Goal: Task Accomplishment & Management: Manage account settings

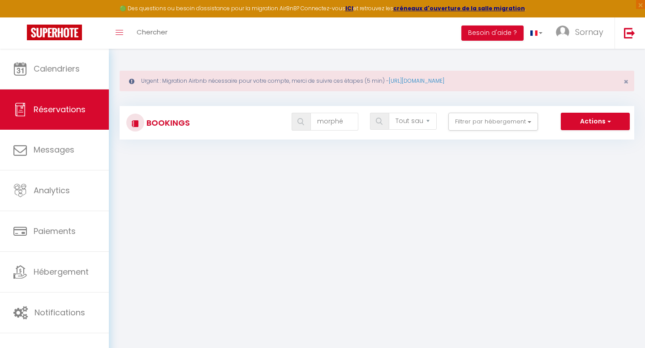
select select "not_cancelled"
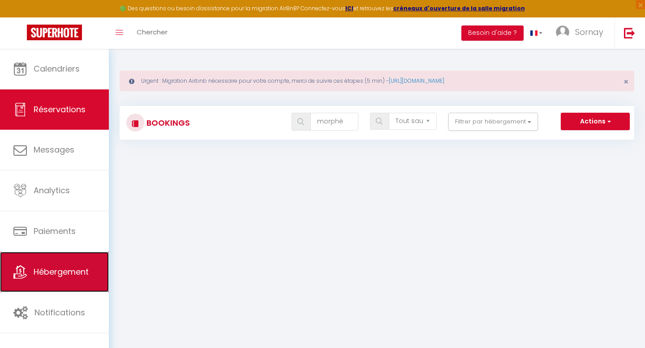
click at [68, 268] on span "Hébergement" at bounding box center [61, 271] width 55 height 11
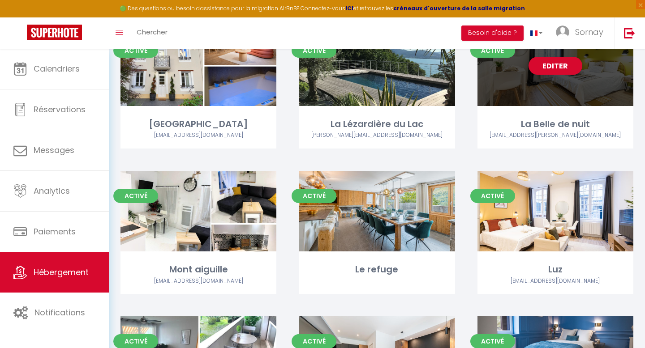
scroll to position [150, 0]
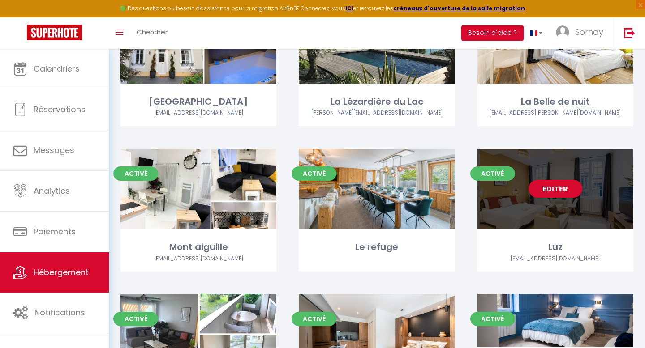
click at [525, 223] on div "Editer" at bounding box center [555, 189] width 156 height 81
select select "3"
select select "2"
select select "1"
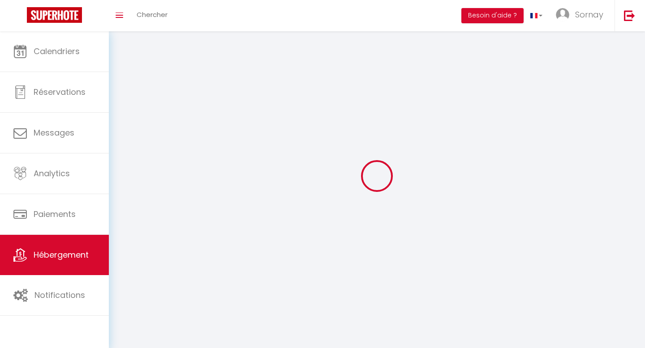
select select
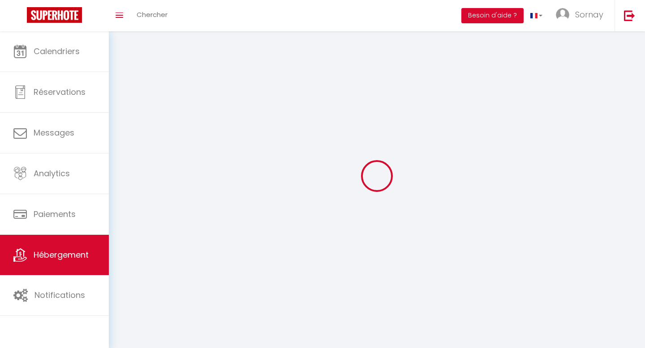
select select
checkbox input "false"
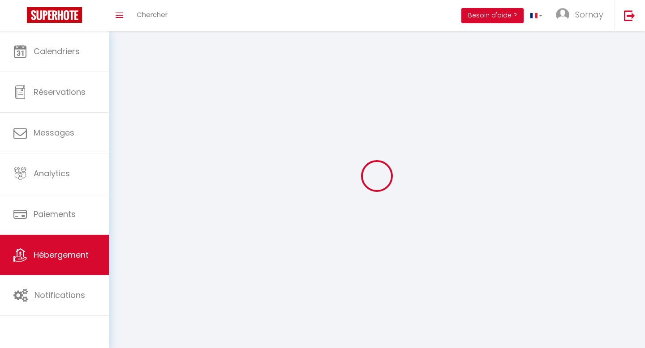
select select
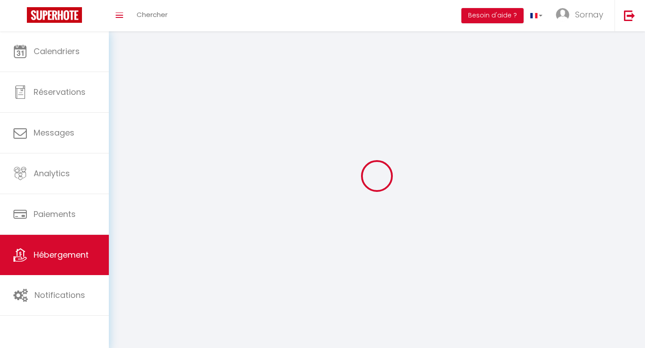
select select
checkbox input "false"
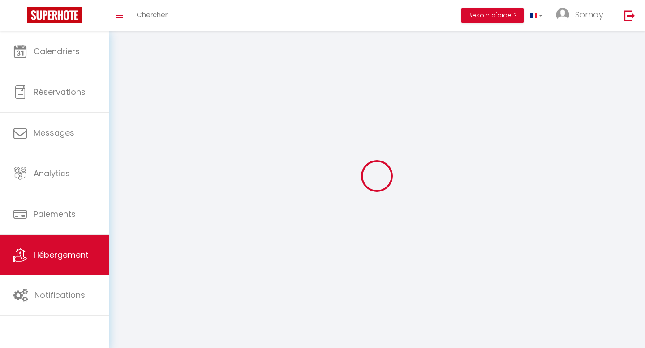
checkbox input "false"
select select
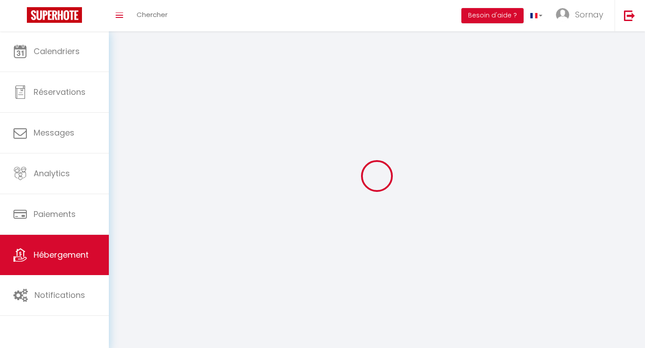
select select
checkbox input "false"
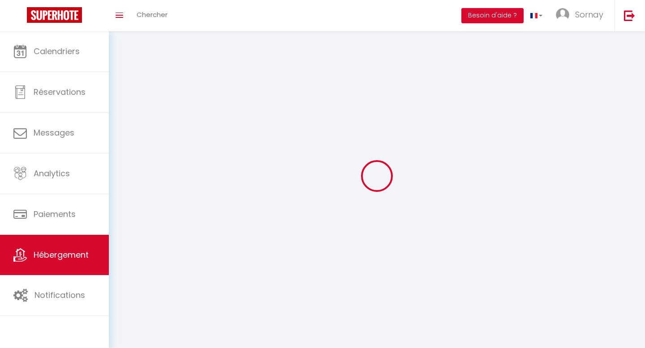
checkbox input "false"
select select
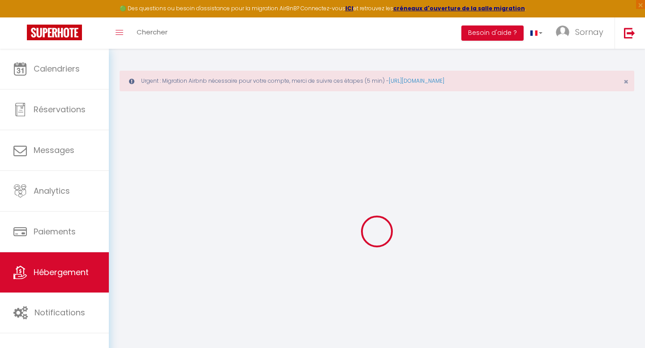
checkbox input "false"
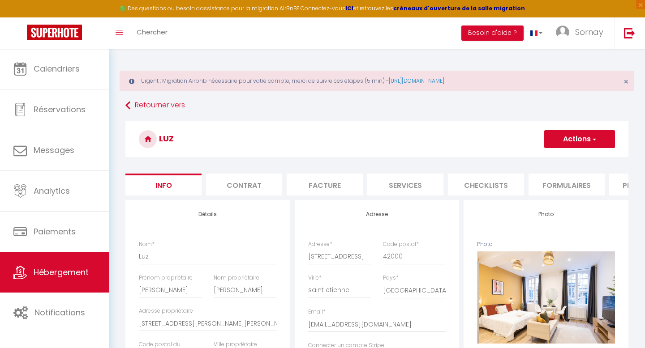
click at [566, 140] on button "Actions" at bounding box center [579, 139] width 71 height 18
click at [547, 182] on link "Supprimer" at bounding box center [566, 182] width 96 height 12
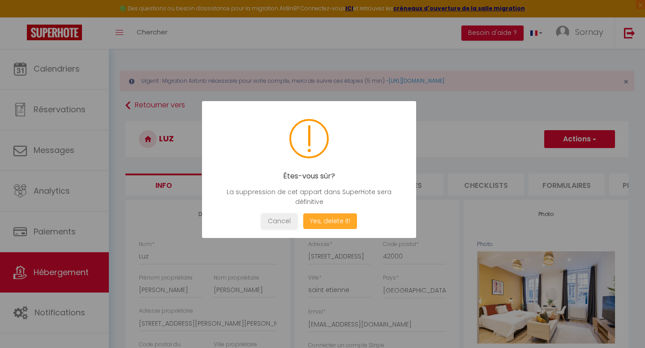
click at [333, 224] on button "Yes, delete it!" at bounding box center [330, 221] width 54 height 16
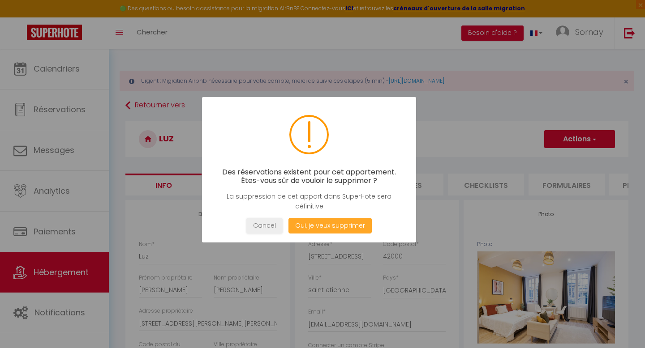
click at [305, 228] on button "Oui, je veux supprimer" at bounding box center [329, 226] width 83 height 16
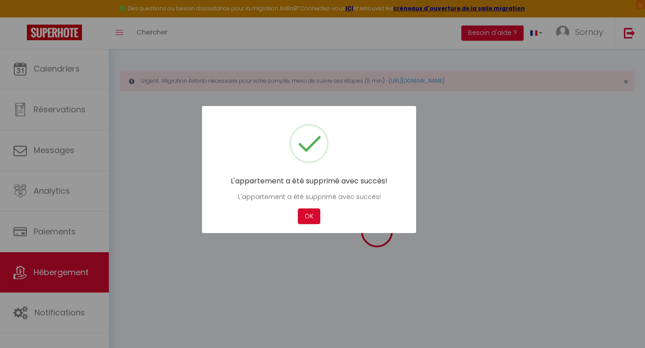
click at [269, 216] on div "Cancel OK" at bounding box center [308, 217] width 187 height 16
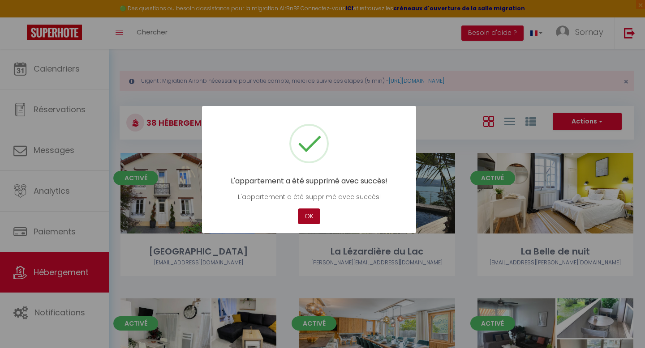
click at [316, 217] on button "OK" at bounding box center [309, 217] width 22 height 16
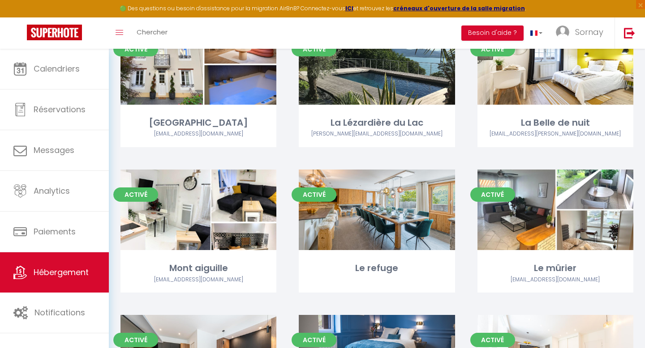
scroll to position [137, 0]
